Goal: Task Accomplishment & Management: Complete application form

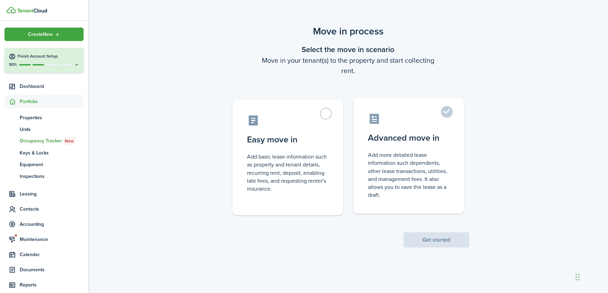
click at [419, 153] on control-radio-card-description "Add more detailed lease information such dependents, other lease transactions, …" at bounding box center [408, 175] width 81 height 48
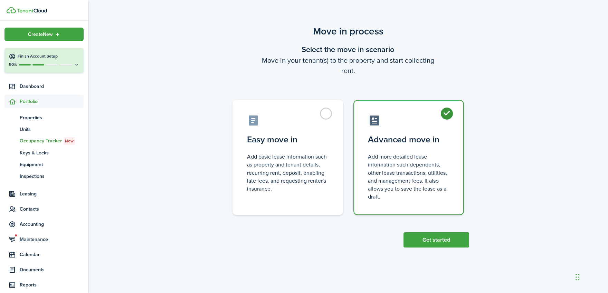
radio input "true"
click at [442, 241] on button "Get started" at bounding box center [436, 240] width 66 height 15
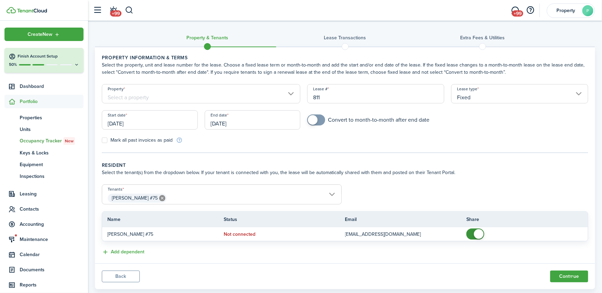
click at [132, 96] on input "Property" at bounding box center [201, 93] width 198 height 19
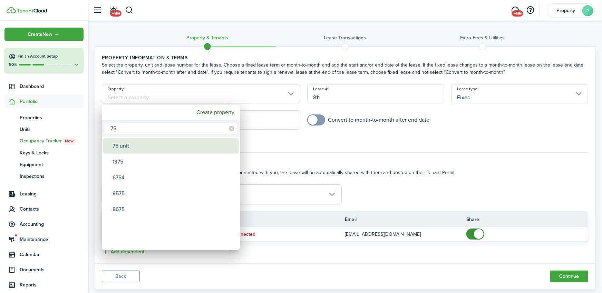
type input "75"
click at [130, 147] on div "75 unit" at bounding box center [174, 146] width 122 height 16
type input "75 unit"
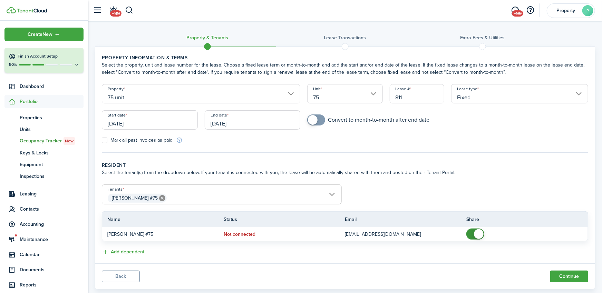
drag, startPoint x: 412, startPoint y: 97, endPoint x: 362, endPoint y: 99, distance: 49.7
click at [390, 97] on input "811" at bounding box center [417, 93] width 55 height 19
click at [145, 123] on input "[DATE]" at bounding box center [150, 119] width 96 height 19
type input "1"
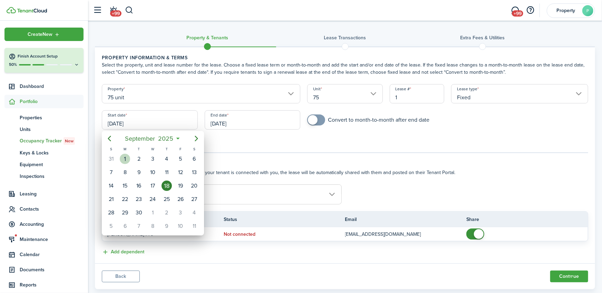
click at [129, 159] on div "1" at bounding box center [125, 159] width 10 height 10
type input "[DATE]"
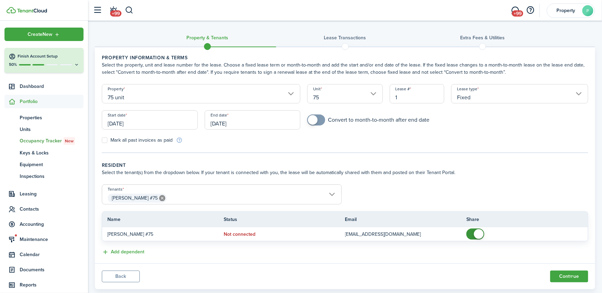
click at [250, 124] on input "[DATE]" at bounding box center [253, 119] width 96 height 19
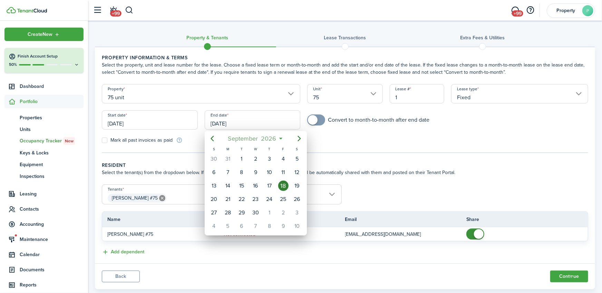
click at [276, 139] on span "2026" at bounding box center [269, 139] width 18 height 12
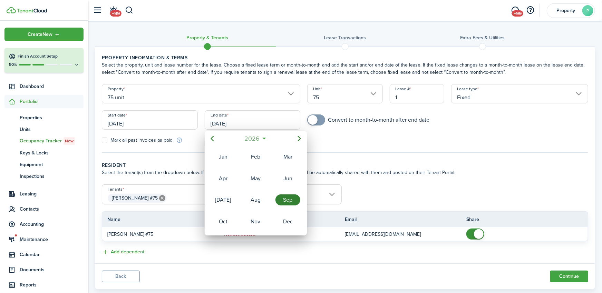
click at [257, 138] on span "2026" at bounding box center [252, 139] width 18 height 12
click at [229, 219] on div "2027" at bounding box center [223, 221] width 25 height 11
click at [286, 203] on div "Sep" at bounding box center [287, 200] width 25 height 11
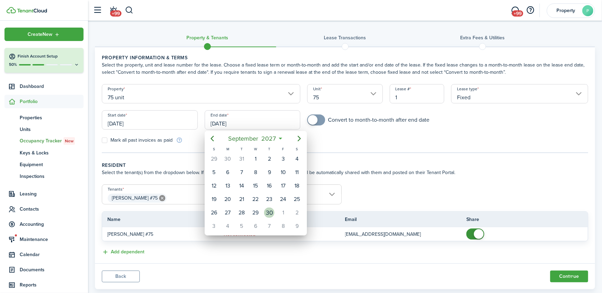
click at [269, 210] on div "30" at bounding box center [269, 213] width 10 height 10
type input "[DATE]"
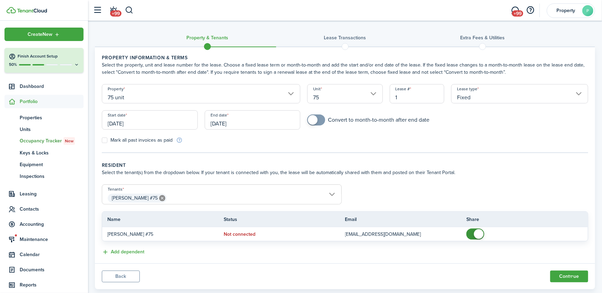
click at [330, 193] on span "[PERSON_NAME] #75" at bounding box center [221, 199] width 239 height 12
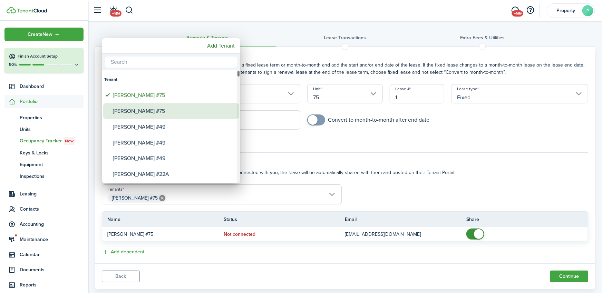
click at [142, 111] on div "[PERSON_NAME] #75" at bounding box center [174, 111] width 122 height 16
type input "[PERSON_NAME] #75, [PERSON_NAME] #75"
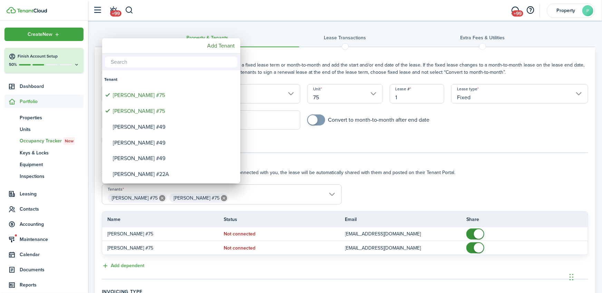
click at [367, 280] on div at bounding box center [301, 147] width 712 height 404
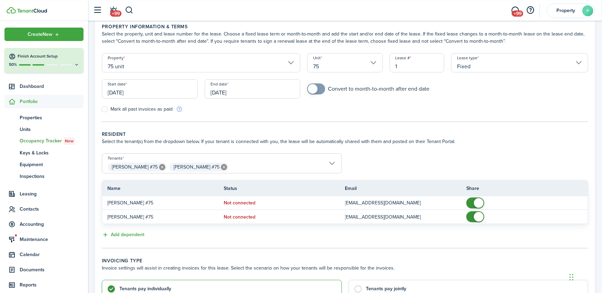
scroll to position [112, 0]
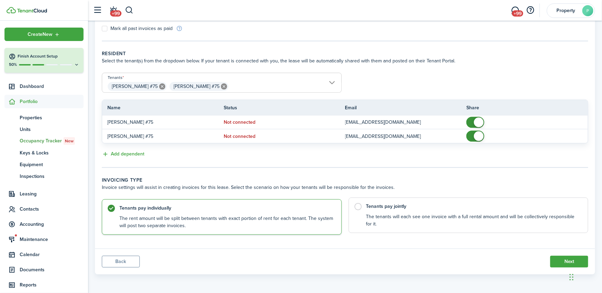
click at [358, 206] on label "Tenants pay jointly The tenants will each see one invoice with a full rental am…" at bounding box center [469, 216] width 240 height 36
radio input "false"
radio input "true"
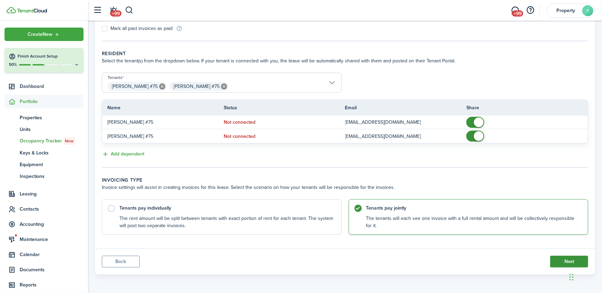
click at [561, 261] on button "Next" at bounding box center [569, 262] width 38 height 12
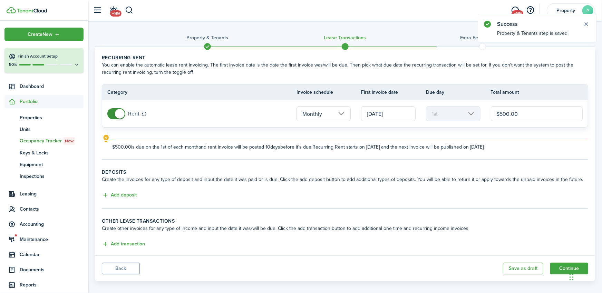
drag, startPoint x: 524, startPoint y: 113, endPoint x: 479, endPoint y: 117, distance: 45.0
click at [491, 117] on input "$500.00" at bounding box center [537, 113] width 92 height 15
type input "$850.00"
click at [124, 196] on button "Add deposit" at bounding box center [119, 196] width 35 height 8
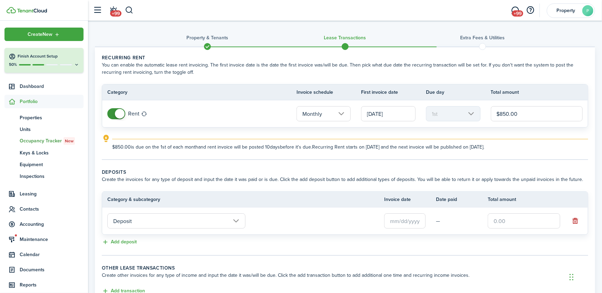
click at [411, 224] on input "text" at bounding box center [404, 221] width 41 height 15
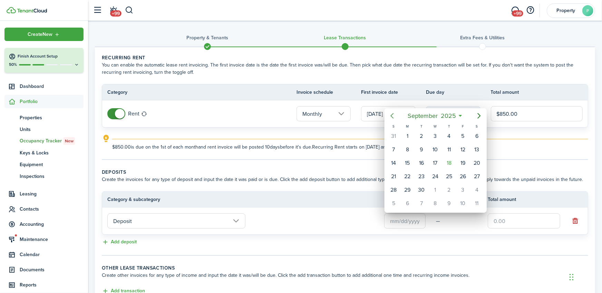
click at [395, 116] on icon "Previous page" at bounding box center [392, 116] width 8 height 8
click at [420, 188] on div "26" at bounding box center [421, 190] width 10 height 10
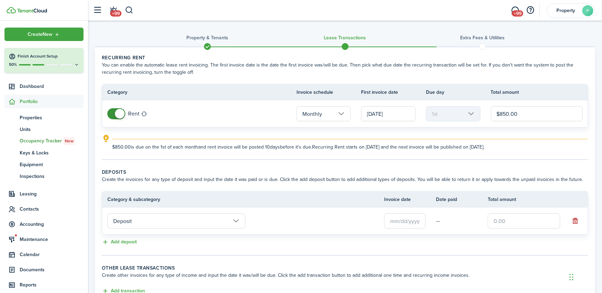
type input "[DATE]"
click at [506, 222] on input "text" at bounding box center [524, 221] width 72 height 15
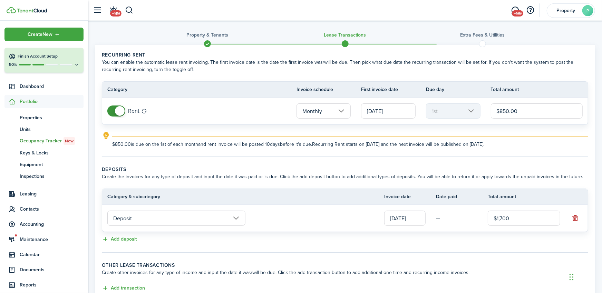
scroll to position [38, 0]
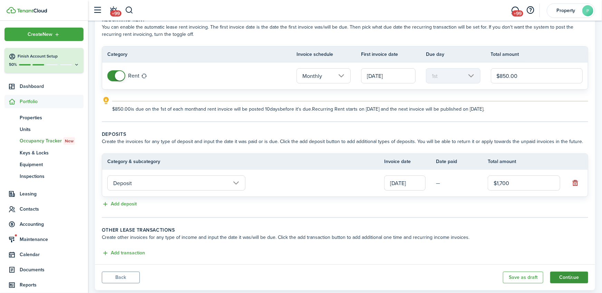
type input "$1,700.00"
click at [566, 279] on button "Continue" at bounding box center [569, 278] width 38 height 12
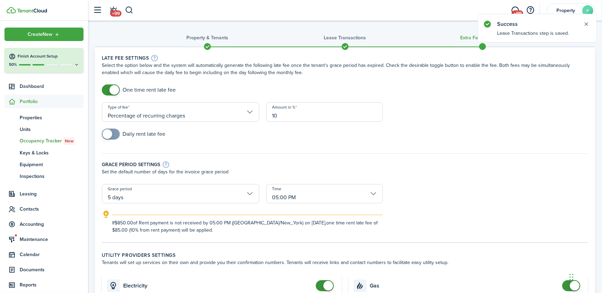
click at [222, 116] on input "Percentage of recurring charges" at bounding box center [180, 112] width 157 height 19
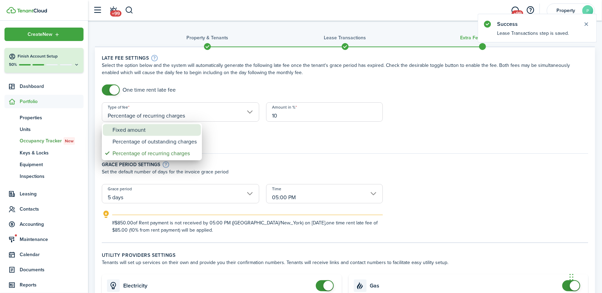
click at [148, 134] on div "Fixed amount" at bounding box center [155, 130] width 84 height 12
type input "Fixed amount"
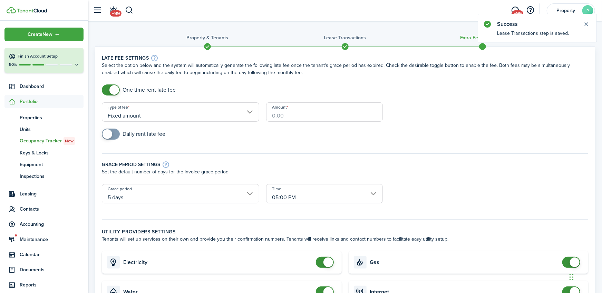
click at [295, 119] on input "Amount" at bounding box center [324, 112] width 116 height 19
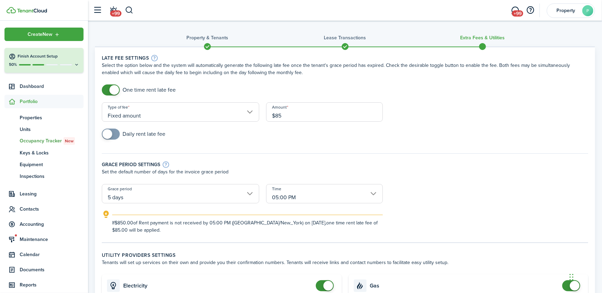
click at [131, 196] on input "5 days" at bounding box center [180, 193] width 157 height 19
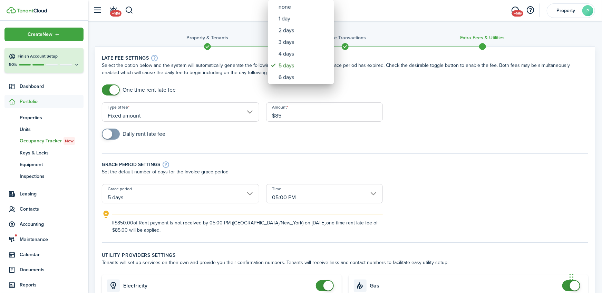
type input "$85.00"
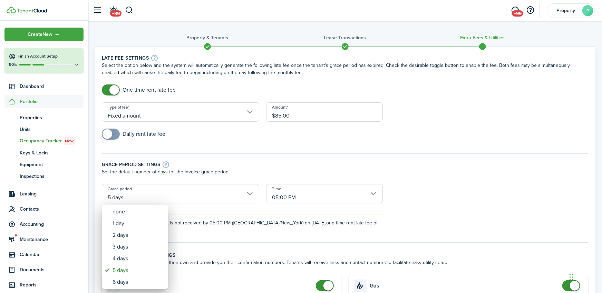
click at [253, 166] on div at bounding box center [301, 147] width 712 height 404
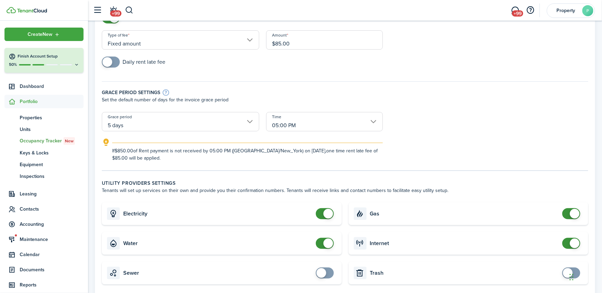
scroll to position [76, 0]
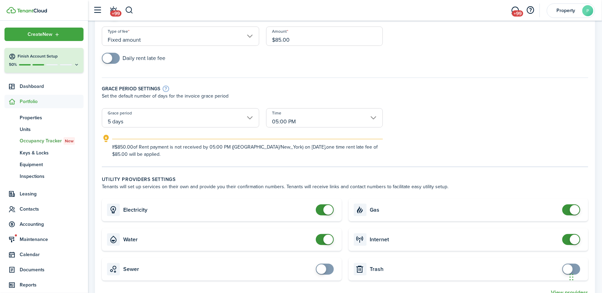
checkbox input "false"
click at [321, 208] on span at bounding box center [324, 210] width 7 height 11
checkbox input "false"
click at [321, 239] on span at bounding box center [324, 239] width 7 height 11
checkbox input "false"
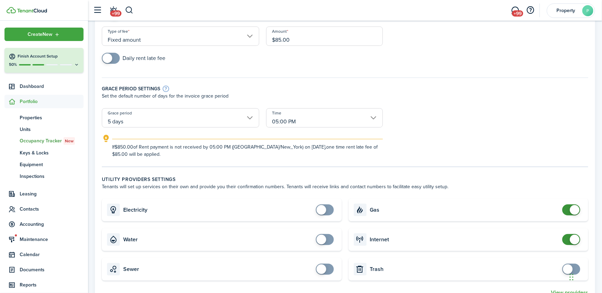
click at [569, 208] on span at bounding box center [571, 210] width 7 height 11
checkbox input "false"
click at [569, 240] on span at bounding box center [571, 239] width 7 height 11
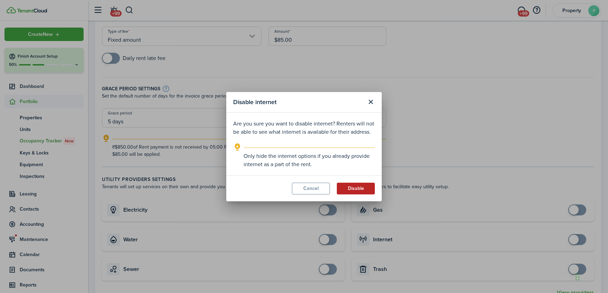
click at [359, 192] on button "Disable" at bounding box center [356, 189] width 38 height 12
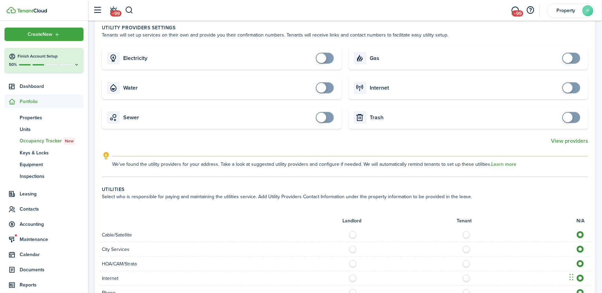
scroll to position [304, 0]
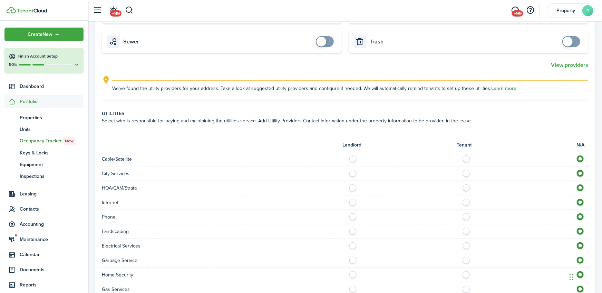
click at [468, 159] on label at bounding box center [468, 157] width 12 height 3
radio input "true"
click at [467, 200] on label at bounding box center [468, 200] width 12 height 3
radio input "true"
click at [468, 216] on label at bounding box center [468, 215] width 12 height 3
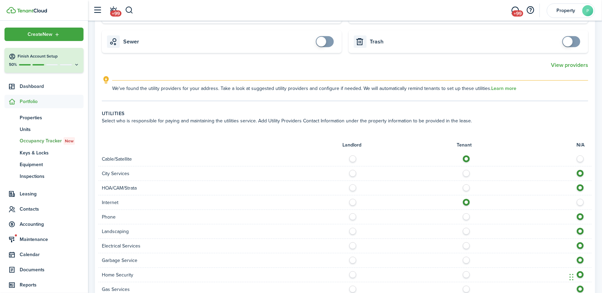
radio input "true"
click at [352, 231] on label at bounding box center [355, 229] width 12 height 3
radio input "true"
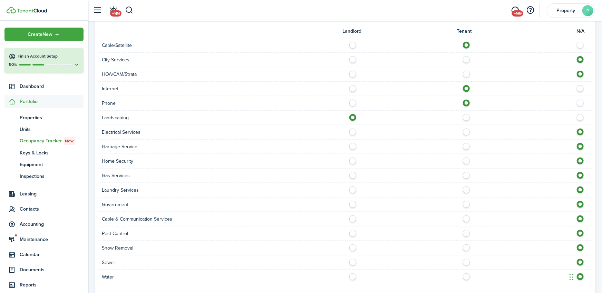
click at [351, 275] on label at bounding box center [355, 275] width 12 height 3
radio input "true"
click at [353, 263] on label at bounding box center [355, 260] width 12 height 3
radio input "true"
click at [353, 146] on label at bounding box center [355, 144] width 12 height 3
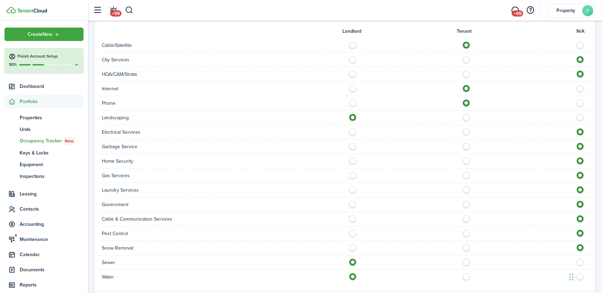
radio input "true"
click at [467, 132] on label at bounding box center [468, 130] width 12 height 3
radio input "true"
click at [465, 161] on label at bounding box center [468, 159] width 12 height 3
radio input "true"
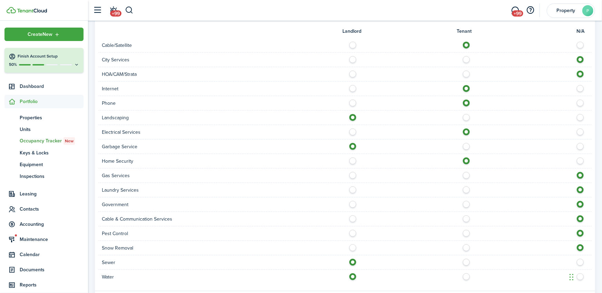
click at [468, 189] on label at bounding box center [468, 188] width 12 height 3
radio input "true"
click at [467, 234] on label at bounding box center [468, 231] width 12 height 3
radio input "true"
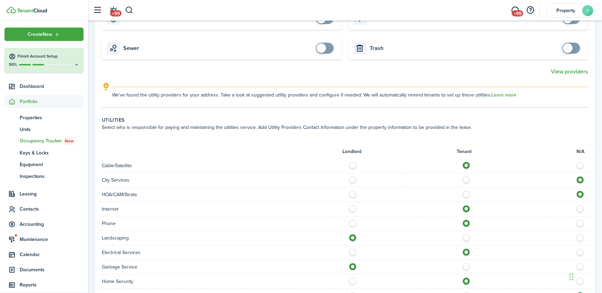
scroll to position [194, 0]
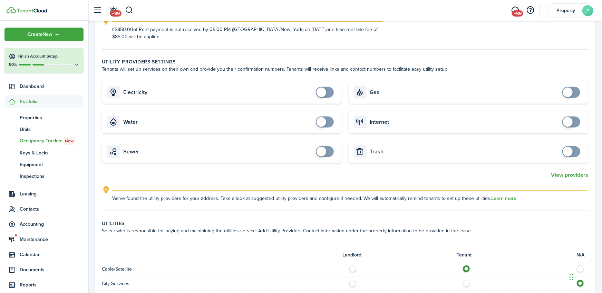
checkbox input "true"
click at [575, 120] on span at bounding box center [571, 122] width 7 height 11
checkbox input "true"
click at [328, 90] on span at bounding box center [324, 92] width 7 height 11
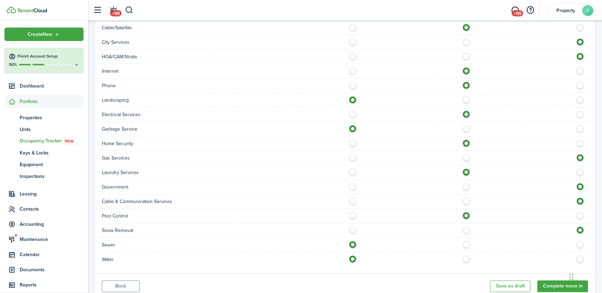
scroll to position [459, 0]
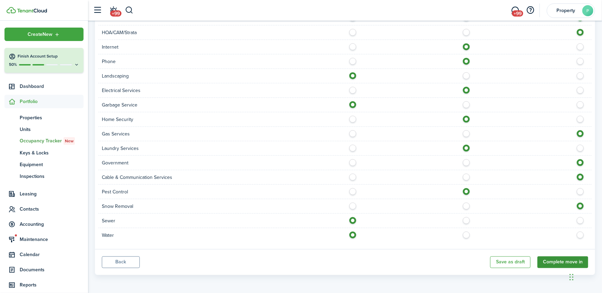
click at [564, 261] on button "Complete move in" at bounding box center [562, 263] width 51 height 12
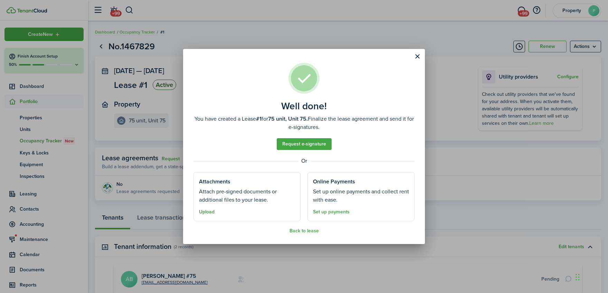
click at [208, 212] on button "Upload" at bounding box center [207, 213] width 16 height 6
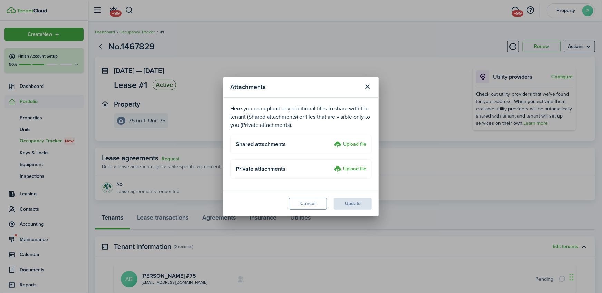
click at [350, 146] on label "Upload file" at bounding box center [350, 145] width 32 height 8
click at [332, 141] on input "Upload file" at bounding box center [332, 141] width 0 height 0
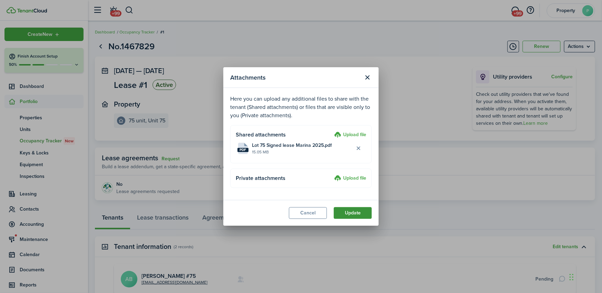
click at [350, 214] on button "Update" at bounding box center [353, 213] width 38 height 12
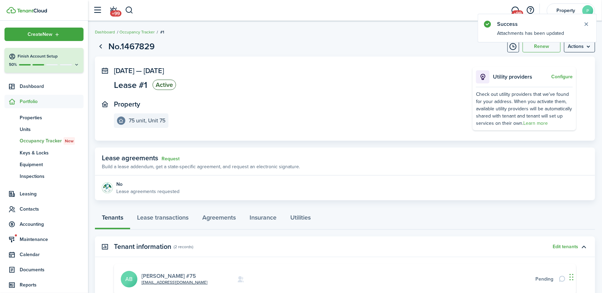
click at [172, 275] on link "[PERSON_NAME] #75" at bounding box center [169, 276] width 55 height 8
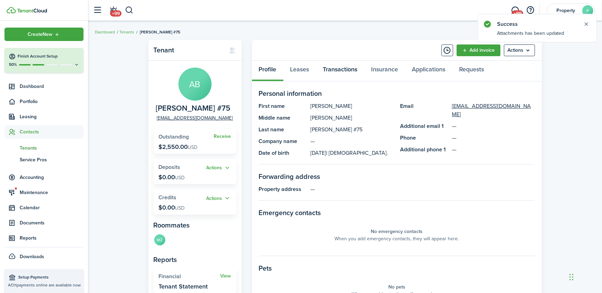
click at [332, 70] on link "Transactions" at bounding box center [340, 71] width 48 height 21
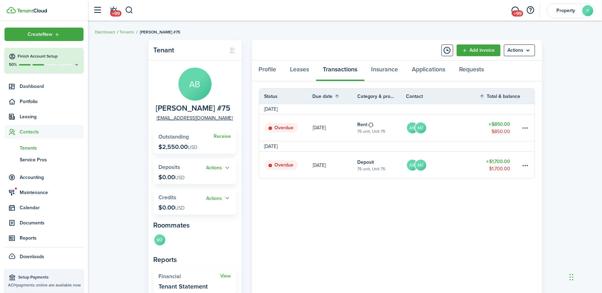
click at [501, 162] on table-amount-title "$1,700.00" at bounding box center [498, 161] width 24 height 7
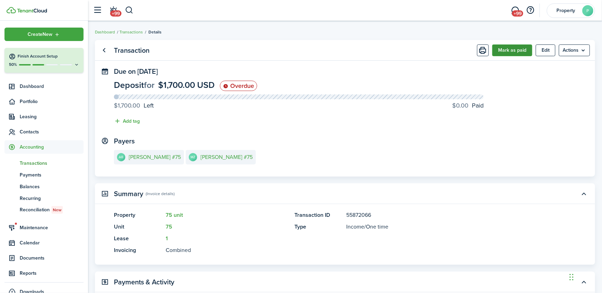
click at [519, 54] on button "Mark as paid" at bounding box center [512, 51] width 40 height 12
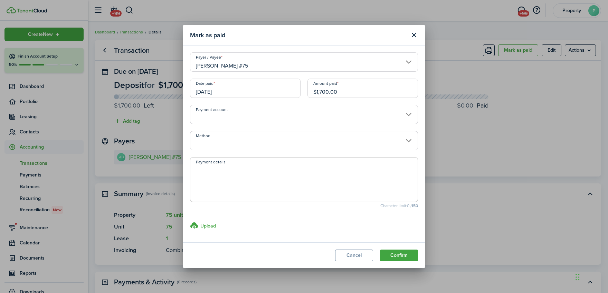
click at [227, 140] on input "Method" at bounding box center [304, 140] width 228 height 19
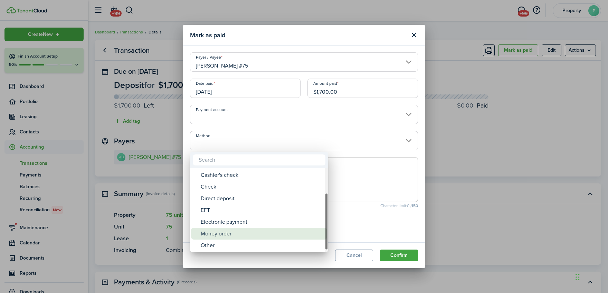
click at [225, 230] on div "Money order" at bounding box center [262, 234] width 122 height 12
type input "Money order"
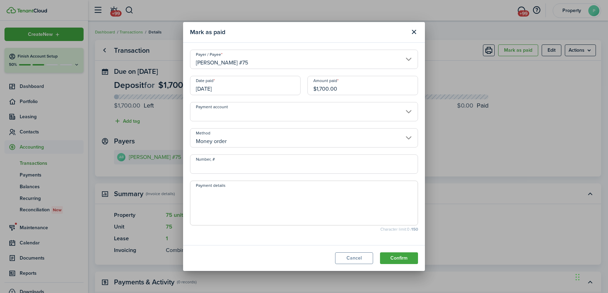
click at [232, 168] on input "Number, #" at bounding box center [304, 164] width 228 height 19
type input "418730"
click at [398, 260] on button "Confirm" at bounding box center [399, 259] width 38 height 12
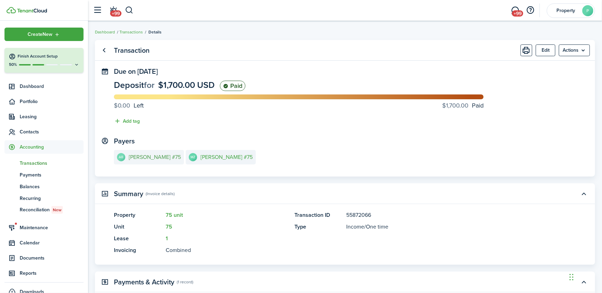
click at [162, 156] on e-details-info-title "[PERSON_NAME] #75" at bounding box center [155, 157] width 52 height 6
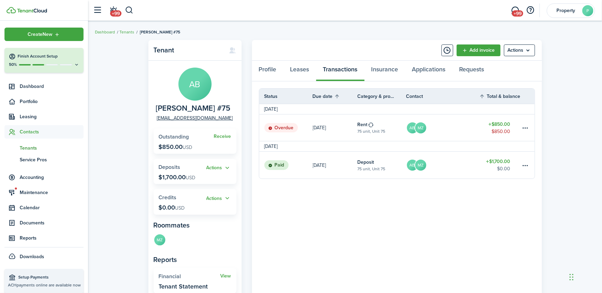
click at [504, 161] on table-amount-title "$1,700.00" at bounding box center [498, 161] width 24 height 7
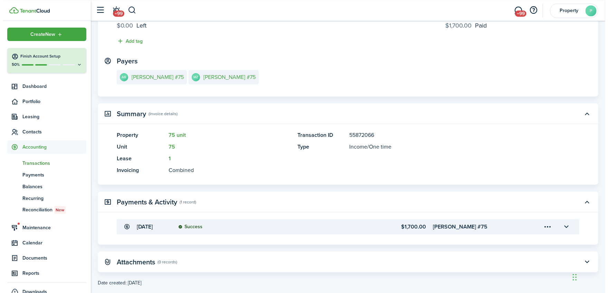
scroll to position [92, 0]
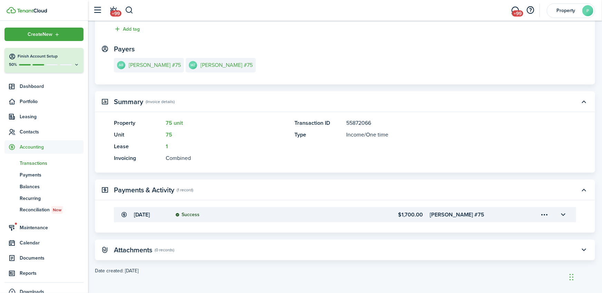
click at [548, 216] on menu-trigger-card "Open menu" at bounding box center [545, 215] width 12 height 12
click at [498, 230] on button "Edit" at bounding box center [520, 230] width 60 height 12
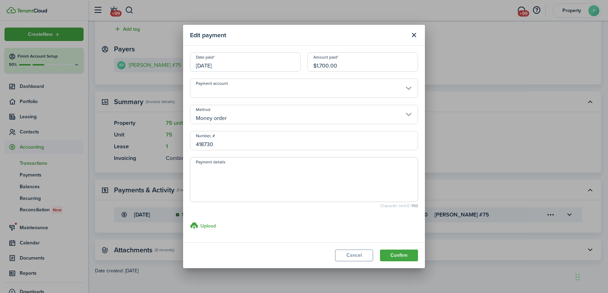
drag, startPoint x: 342, startPoint y: 67, endPoint x: 289, endPoint y: 64, distance: 53.2
click at [307, 64] on input "$1,700.00" at bounding box center [362, 61] width 110 height 19
type input "$850.00"
click at [407, 256] on button "Confirm" at bounding box center [399, 256] width 38 height 12
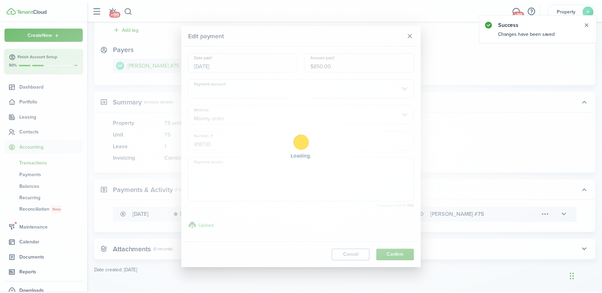
scroll to position [0, 0]
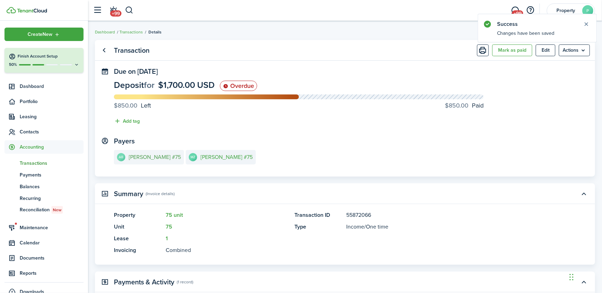
click at [161, 158] on e-details-info-title "[PERSON_NAME] #75" at bounding box center [155, 157] width 52 height 6
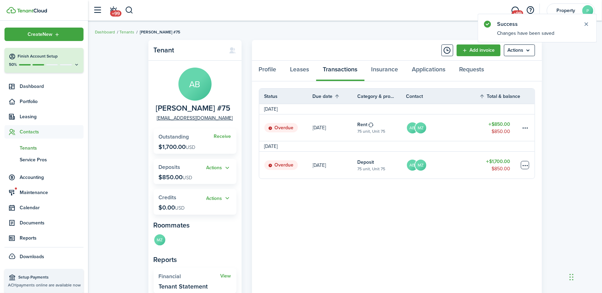
click at [526, 163] on table-menu-btn-icon at bounding box center [525, 165] width 8 height 8
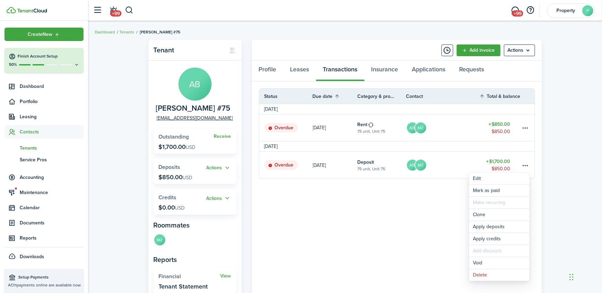
click at [419, 259] on panel-main-body "Status Due date Category & property Contact Total & balance Actions [DATE] Over…" at bounding box center [397, 206] width 290 height 251
click at [498, 159] on table-amount-title "$1,700.00" at bounding box center [498, 161] width 24 height 7
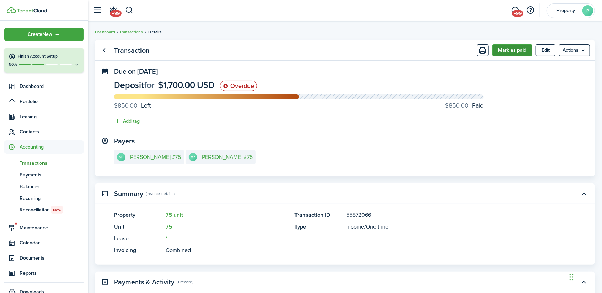
click at [513, 50] on button "Mark as paid" at bounding box center [512, 51] width 40 height 12
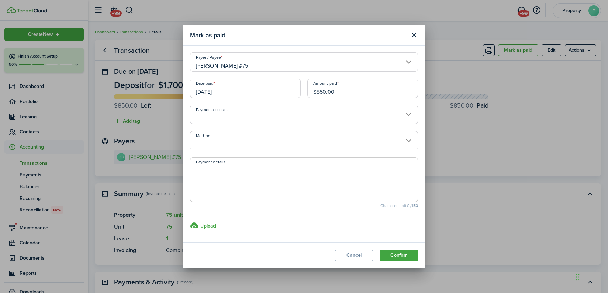
click at [233, 92] on input "[DATE]" at bounding box center [245, 88] width 110 height 19
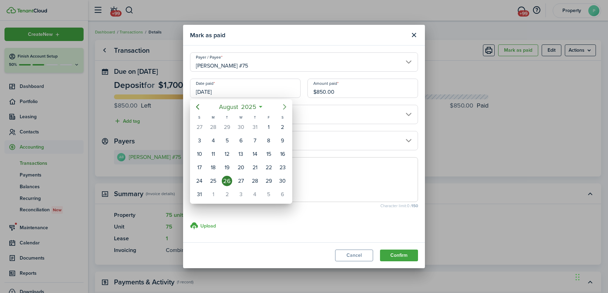
click at [283, 106] on icon "Next page" at bounding box center [284, 107] width 8 height 8
click at [226, 142] on div "9" at bounding box center [227, 141] width 10 height 10
type input "[DATE]"
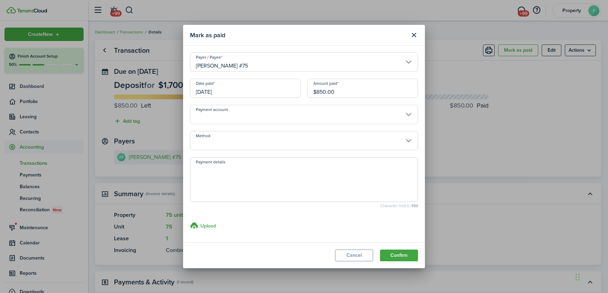
click at [221, 143] on input "Method" at bounding box center [304, 140] width 228 height 19
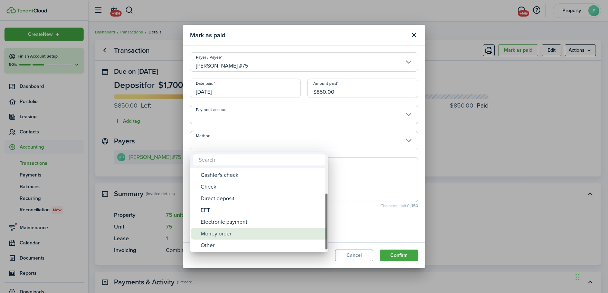
click at [229, 236] on div "Money order" at bounding box center [262, 234] width 122 height 12
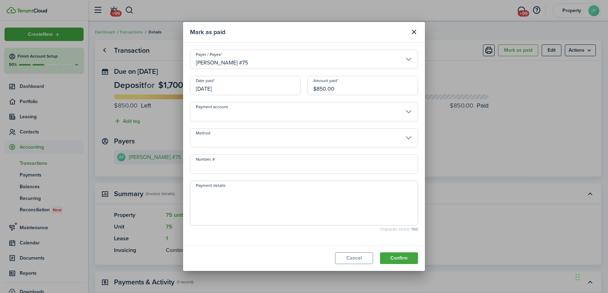
type input "Money order"
click at [225, 166] on input "Number, #" at bounding box center [304, 164] width 228 height 19
type input "418742"
click at [401, 260] on button "Confirm" at bounding box center [399, 259] width 38 height 12
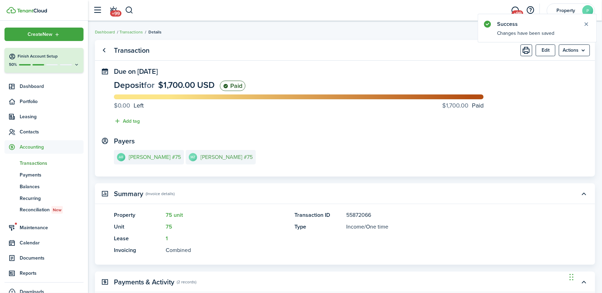
click at [217, 158] on e-details-info-title "[PERSON_NAME] #75" at bounding box center [227, 157] width 52 height 6
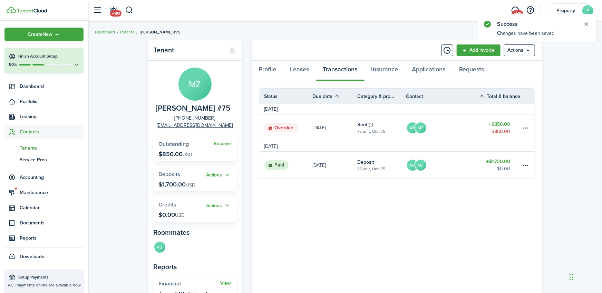
click at [501, 124] on table-amount-title "$850.00" at bounding box center [499, 124] width 22 height 7
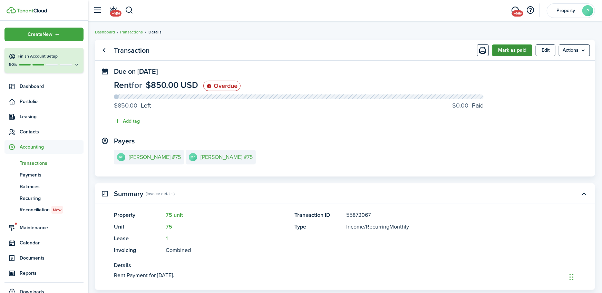
click at [513, 51] on button "Mark as paid" at bounding box center [512, 51] width 40 height 12
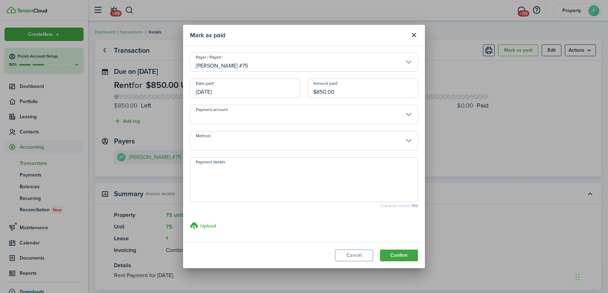
click at [230, 92] on input "[DATE]" at bounding box center [245, 88] width 110 height 19
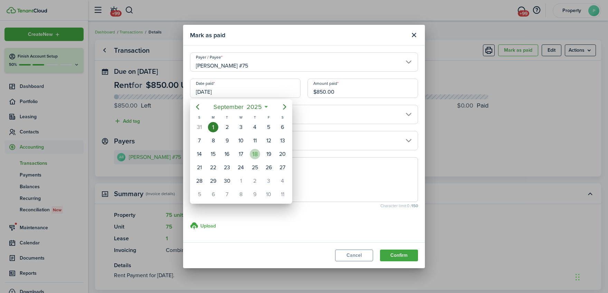
click at [255, 153] on div "18" at bounding box center [255, 154] width 10 height 10
type input "[DATE]"
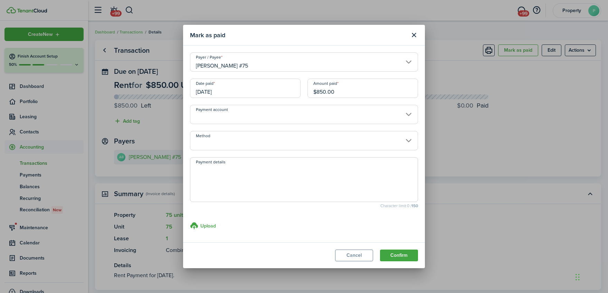
click at [212, 140] on input "Method" at bounding box center [304, 140] width 228 height 19
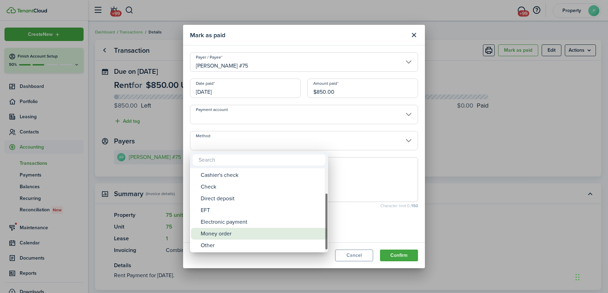
click at [229, 233] on div "Money order" at bounding box center [262, 234] width 122 height 12
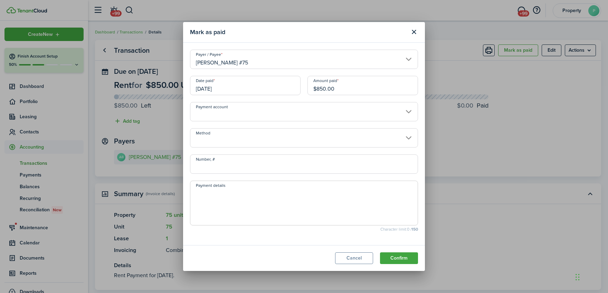
type input "Money order"
click at [222, 166] on input "Number, #" at bounding box center [304, 164] width 228 height 19
type input "418780"
click at [406, 257] on button "Confirm" at bounding box center [399, 259] width 38 height 12
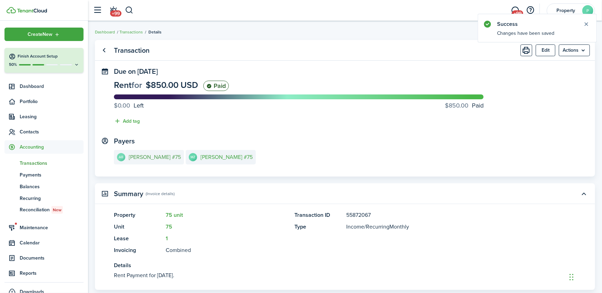
click at [163, 159] on e-details-info-title "[PERSON_NAME] #75" at bounding box center [155, 157] width 52 height 6
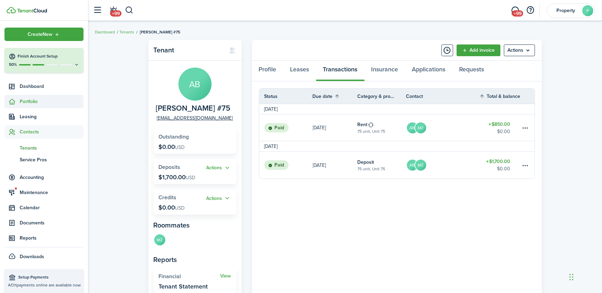
click at [33, 102] on span "Portfolio" at bounding box center [52, 101] width 64 height 7
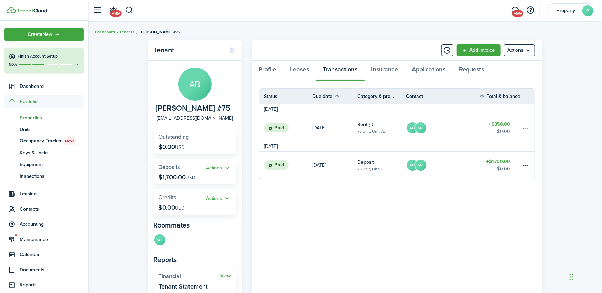
click at [35, 118] on span "Properties" at bounding box center [52, 117] width 64 height 7
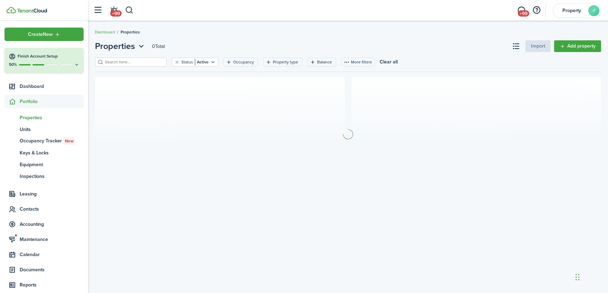
click at [150, 62] on input "search" at bounding box center [133, 62] width 61 height 7
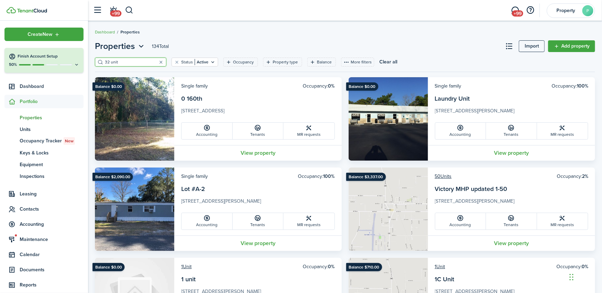
type input "32 unit"
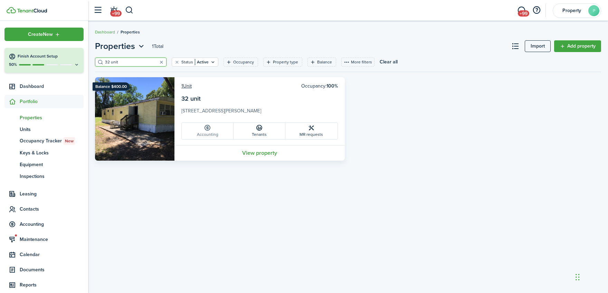
click at [210, 133] on link "Accounting" at bounding box center [208, 131] width 52 height 17
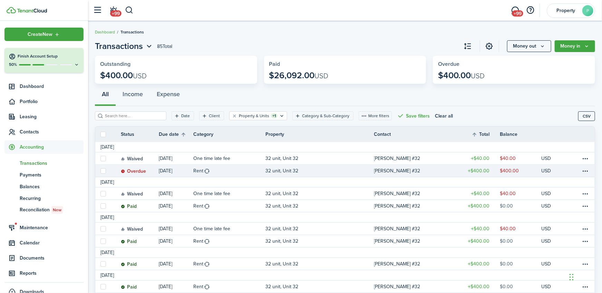
click at [509, 169] on table-amount-description "$400.00" at bounding box center [509, 170] width 19 height 7
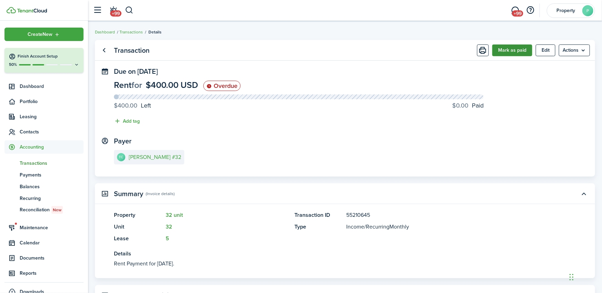
click at [515, 53] on button "Mark as paid" at bounding box center [512, 51] width 40 height 12
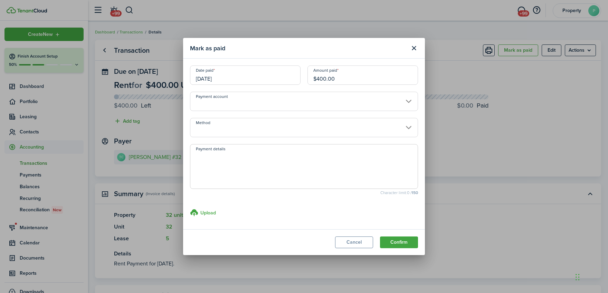
click at [232, 78] on input "[DATE]" at bounding box center [245, 75] width 110 height 19
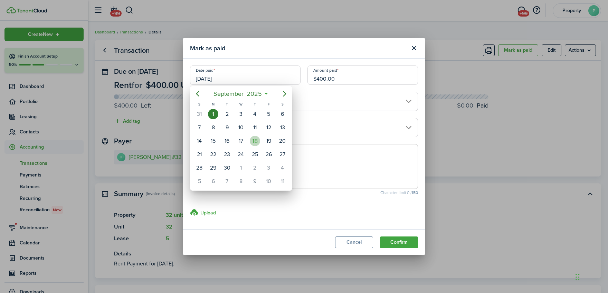
click at [255, 140] on div "18" at bounding box center [255, 141] width 10 height 10
type input "[DATE]"
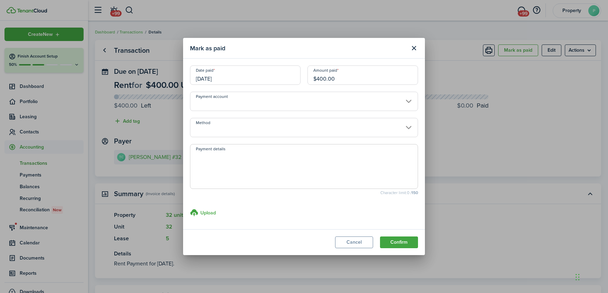
click at [226, 125] on input "Method" at bounding box center [304, 127] width 228 height 19
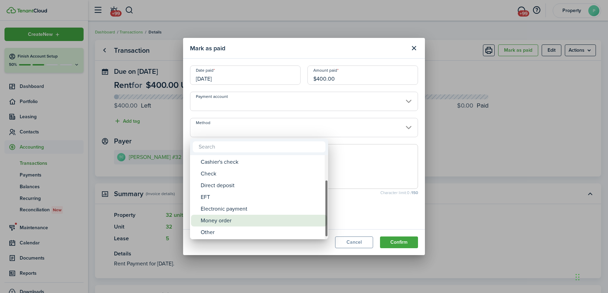
click at [229, 222] on div "Money order" at bounding box center [262, 221] width 122 height 12
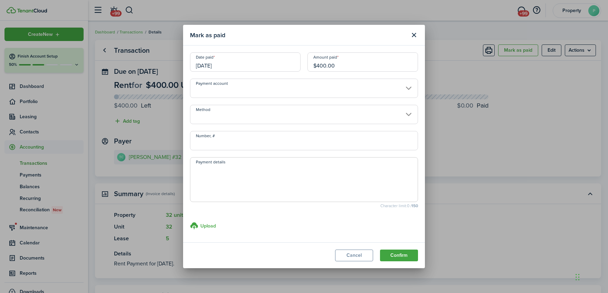
type input "Money order"
click at [218, 136] on input "Number, #" at bounding box center [304, 140] width 228 height 19
type input "418782"
click at [402, 256] on button "Confirm" at bounding box center [399, 256] width 38 height 12
